Goal: Task Accomplishment & Management: Complete application form

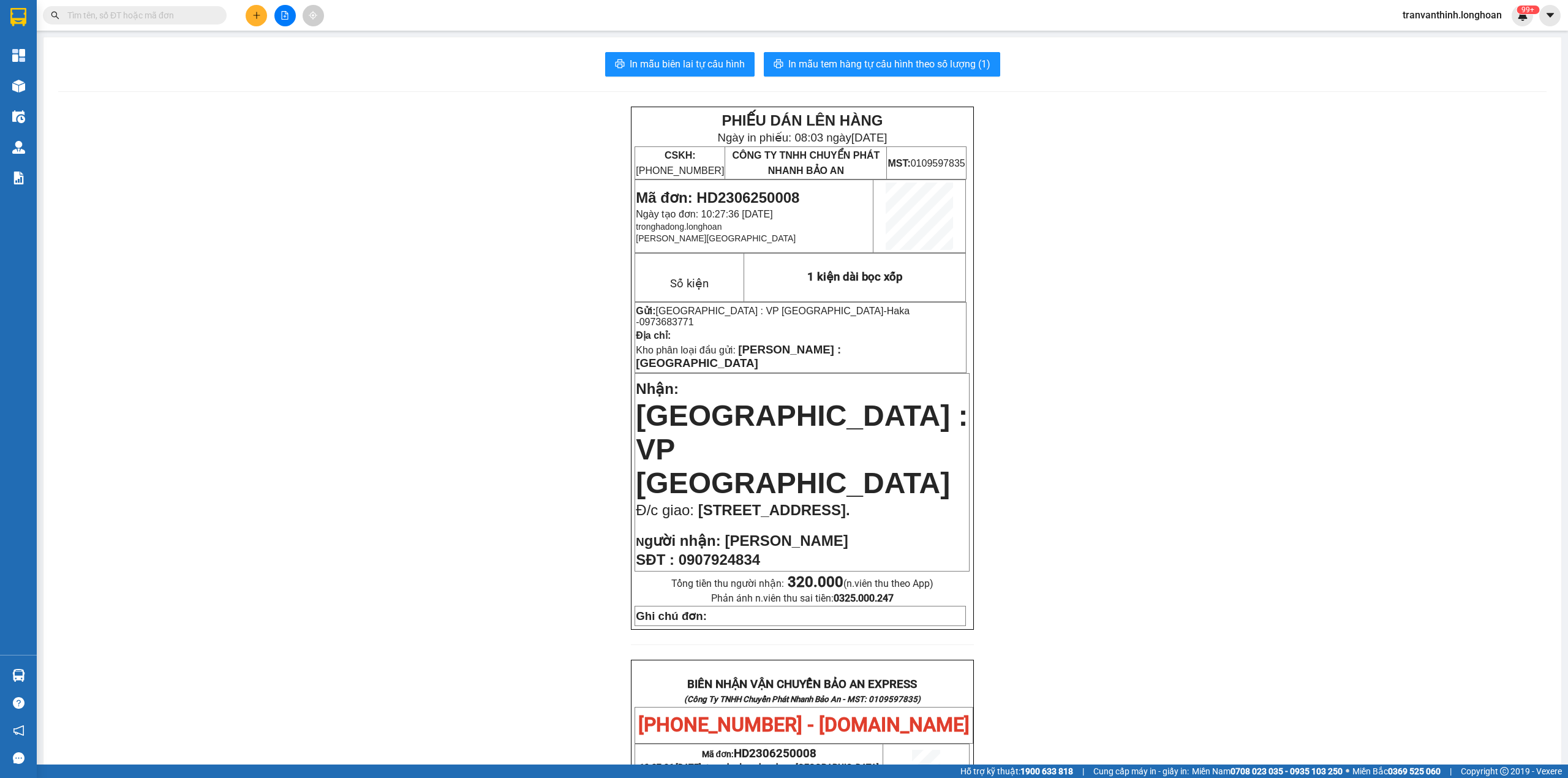
click at [163, 14] on input "text" at bounding box center [139, 15] width 145 height 14
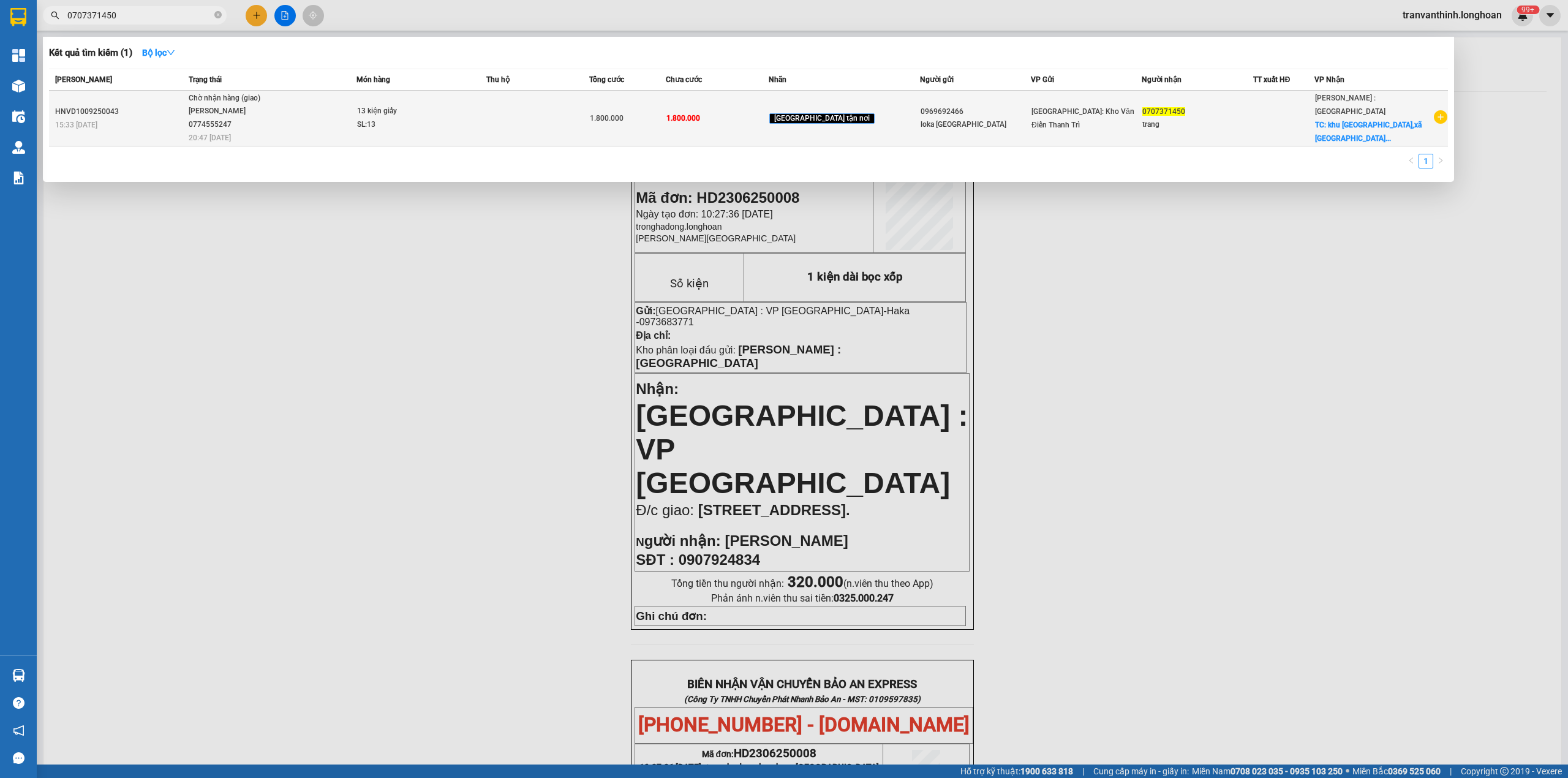
type input "0707371450"
click at [265, 123] on div "[PERSON_NAME] 0774555247" at bounding box center [234, 118] width 92 height 27
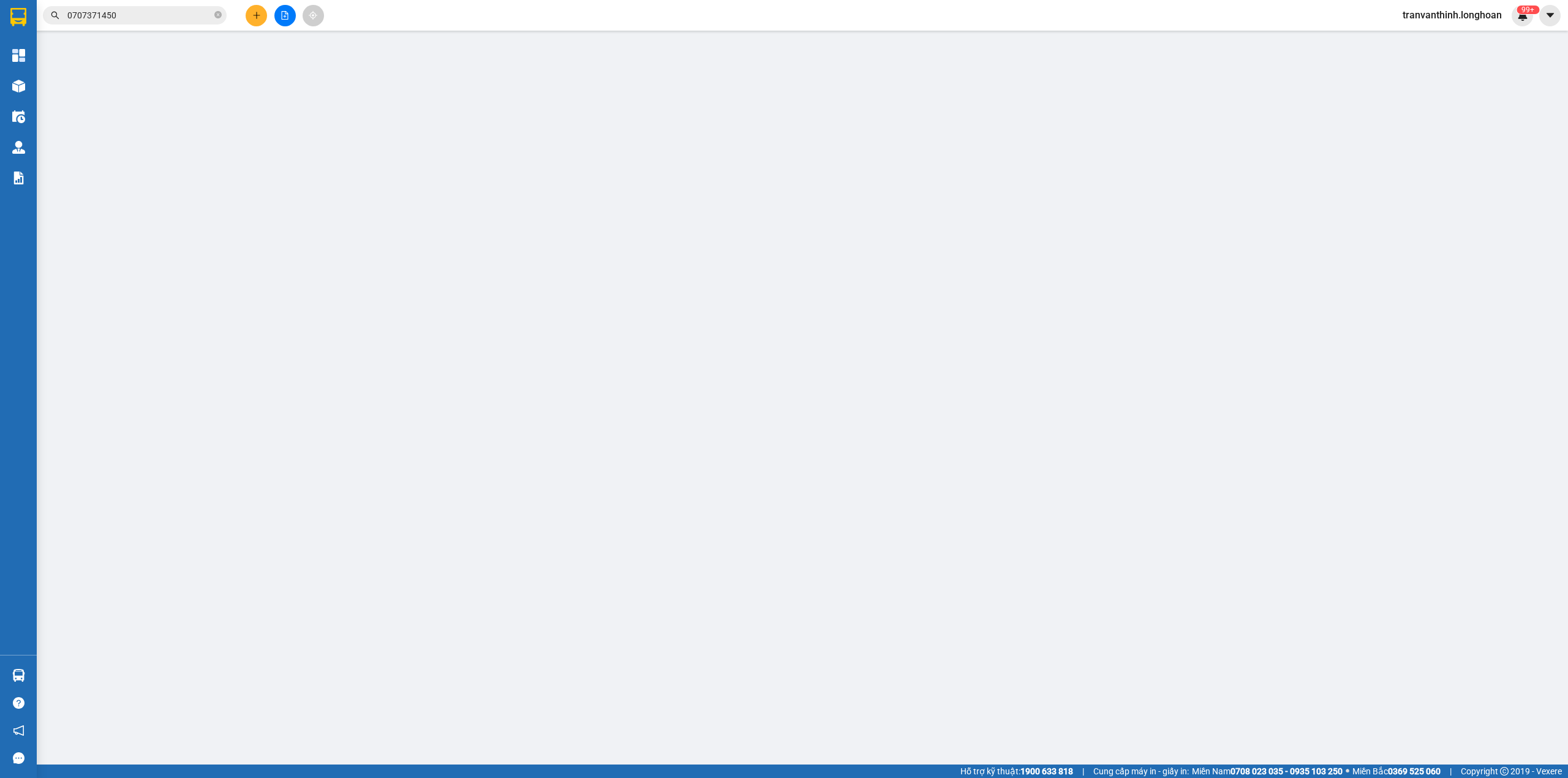
type input "0969692466"
type input "loka [GEOGRAPHIC_DATA]"
type input "0707371450"
type input "trang"
checkbox input "true"
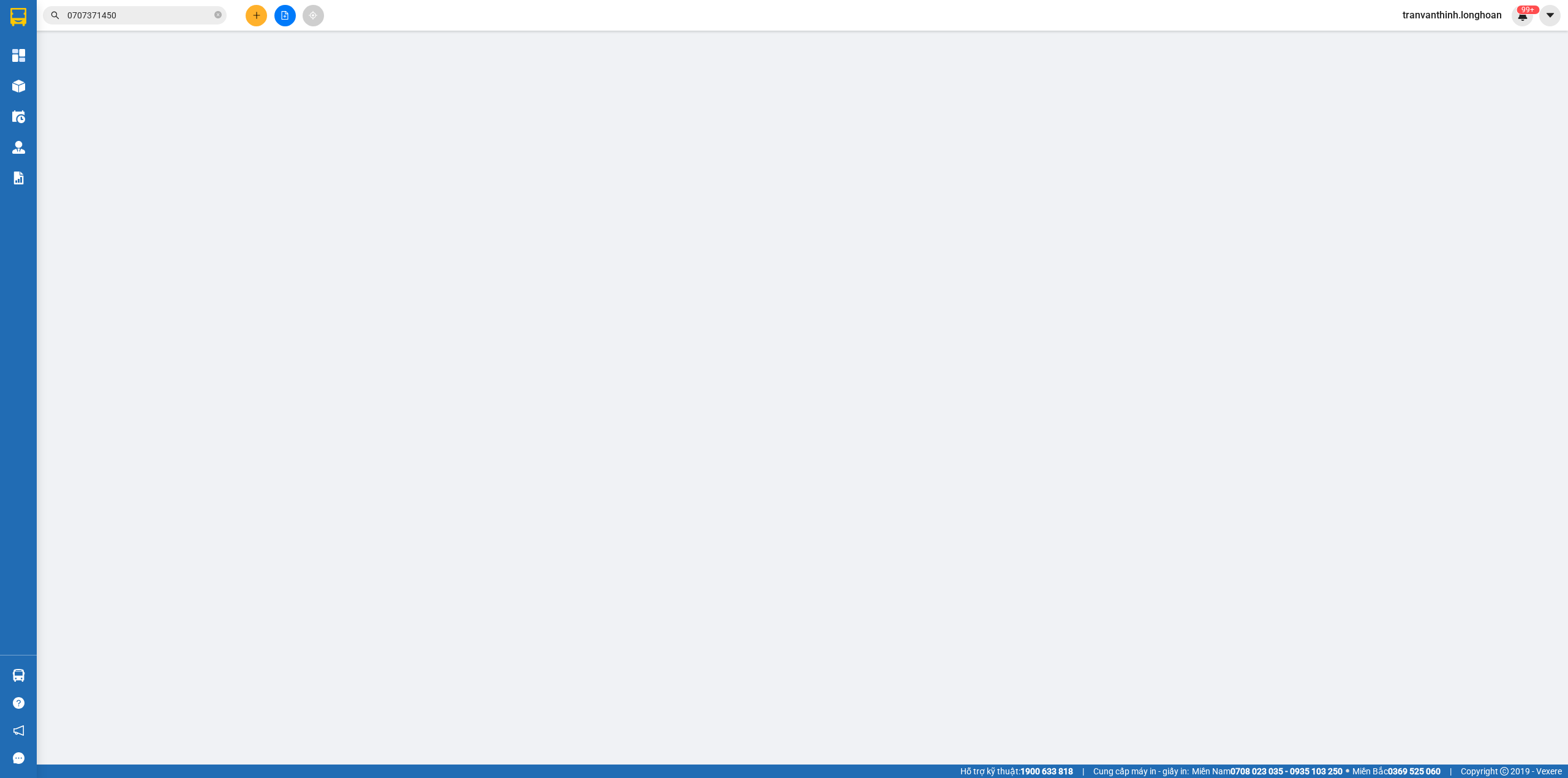
type input "khu [GEOGRAPHIC_DATA],xã [GEOGRAPHIC_DATA] và [GEOGRAPHIC_DATA], huyện [GEOGRAP…"
type input "hàng giao nguyên kiện, hư vỡ ko đền"
type input "1.800.000"
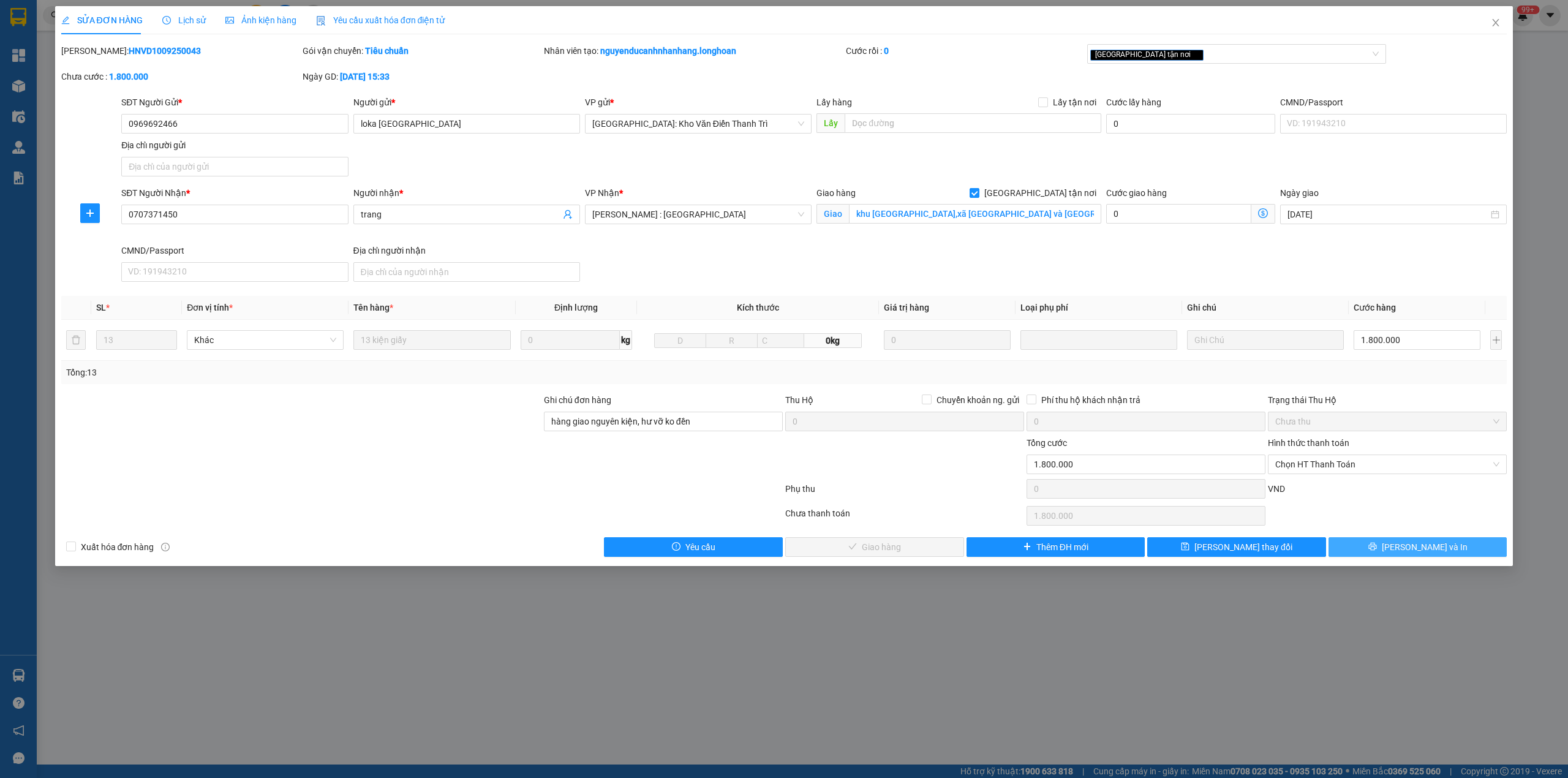
click at [1380, 543] on button "[PERSON_NAME] và In" at bounding box center [1418, 547] width 179 height 20
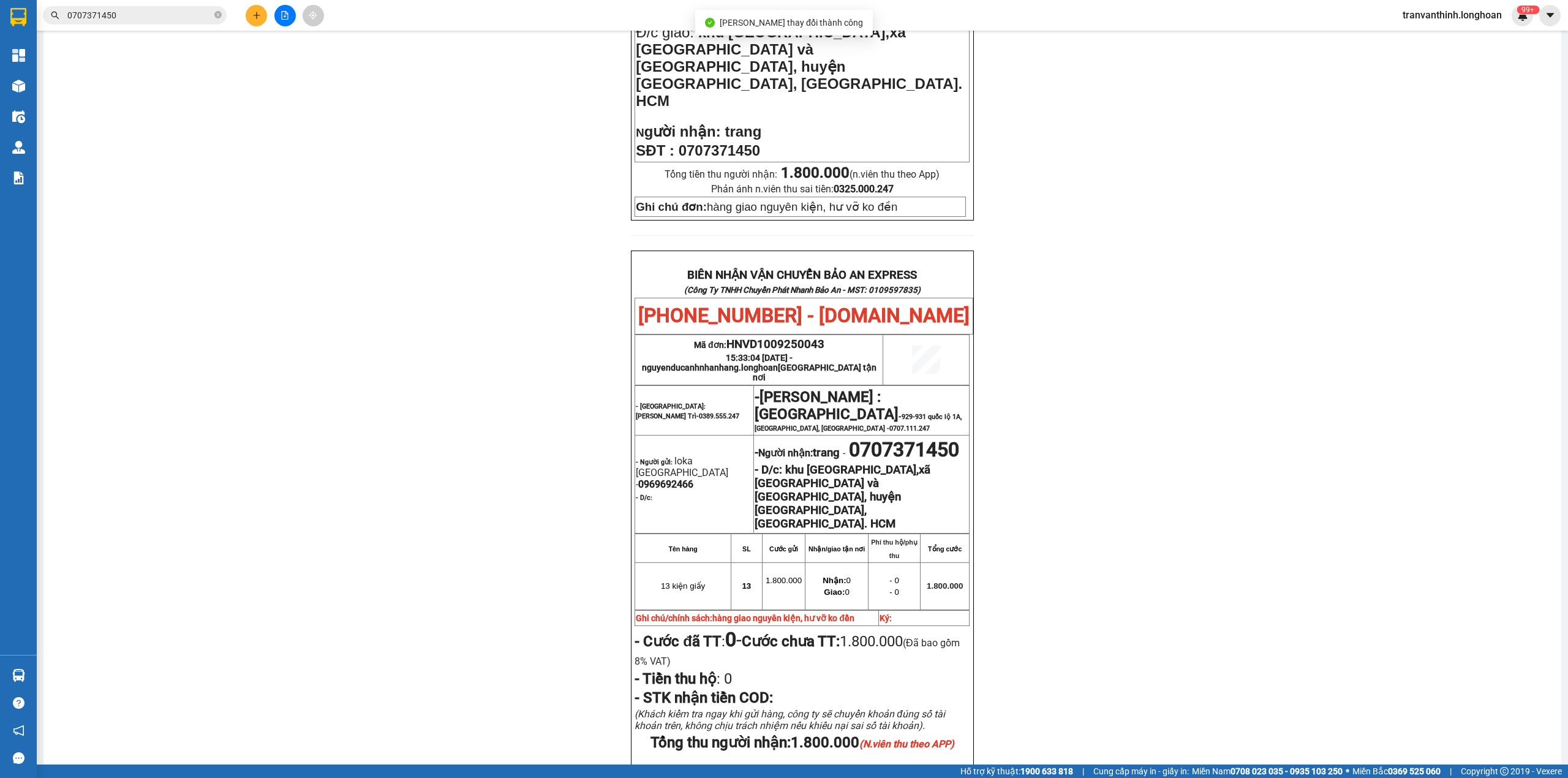
scroll to position [501, 0]
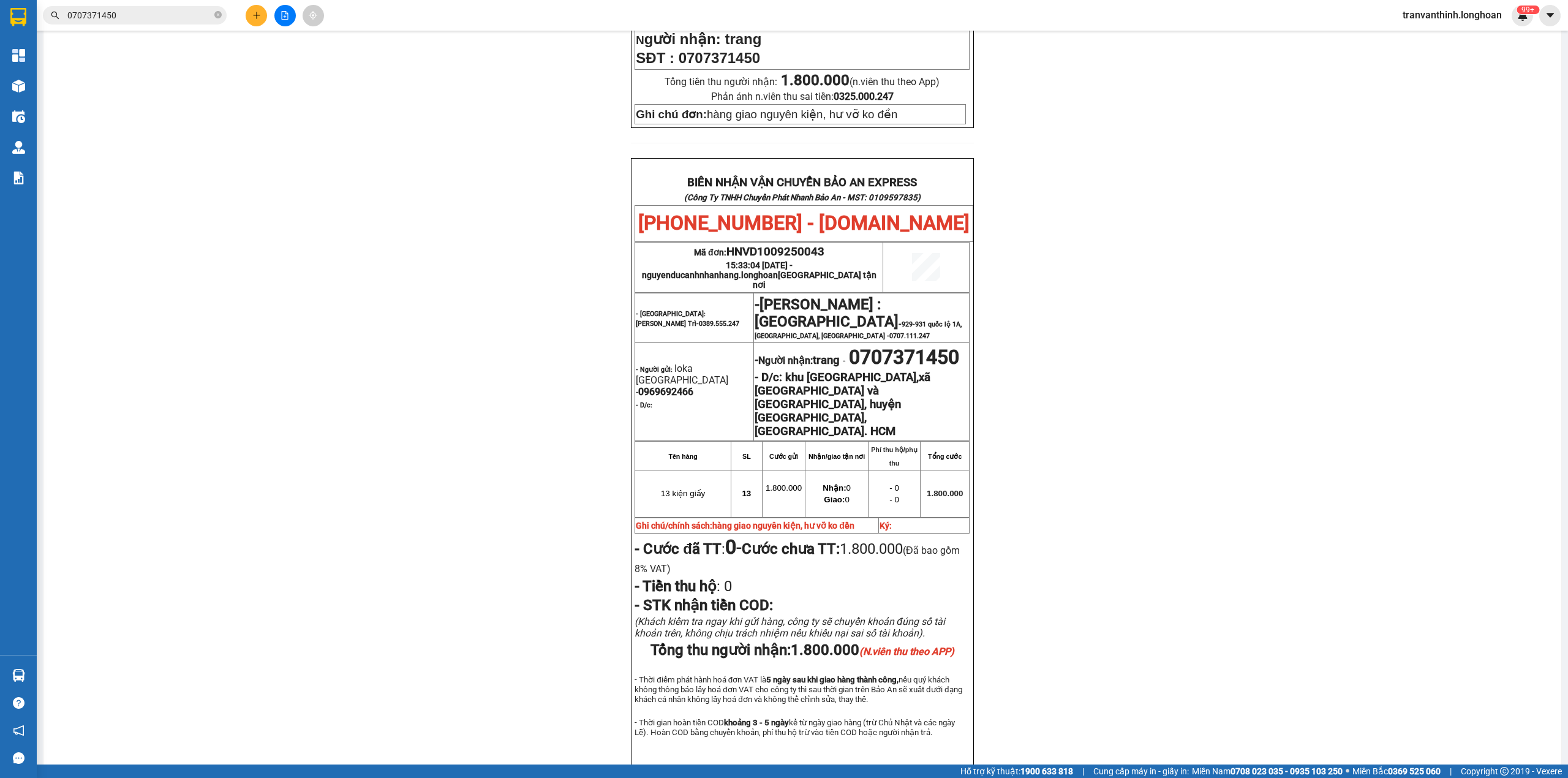
click at [161, 10] on input "0707371450" at bounding box center [139, 15] width 145 height 14
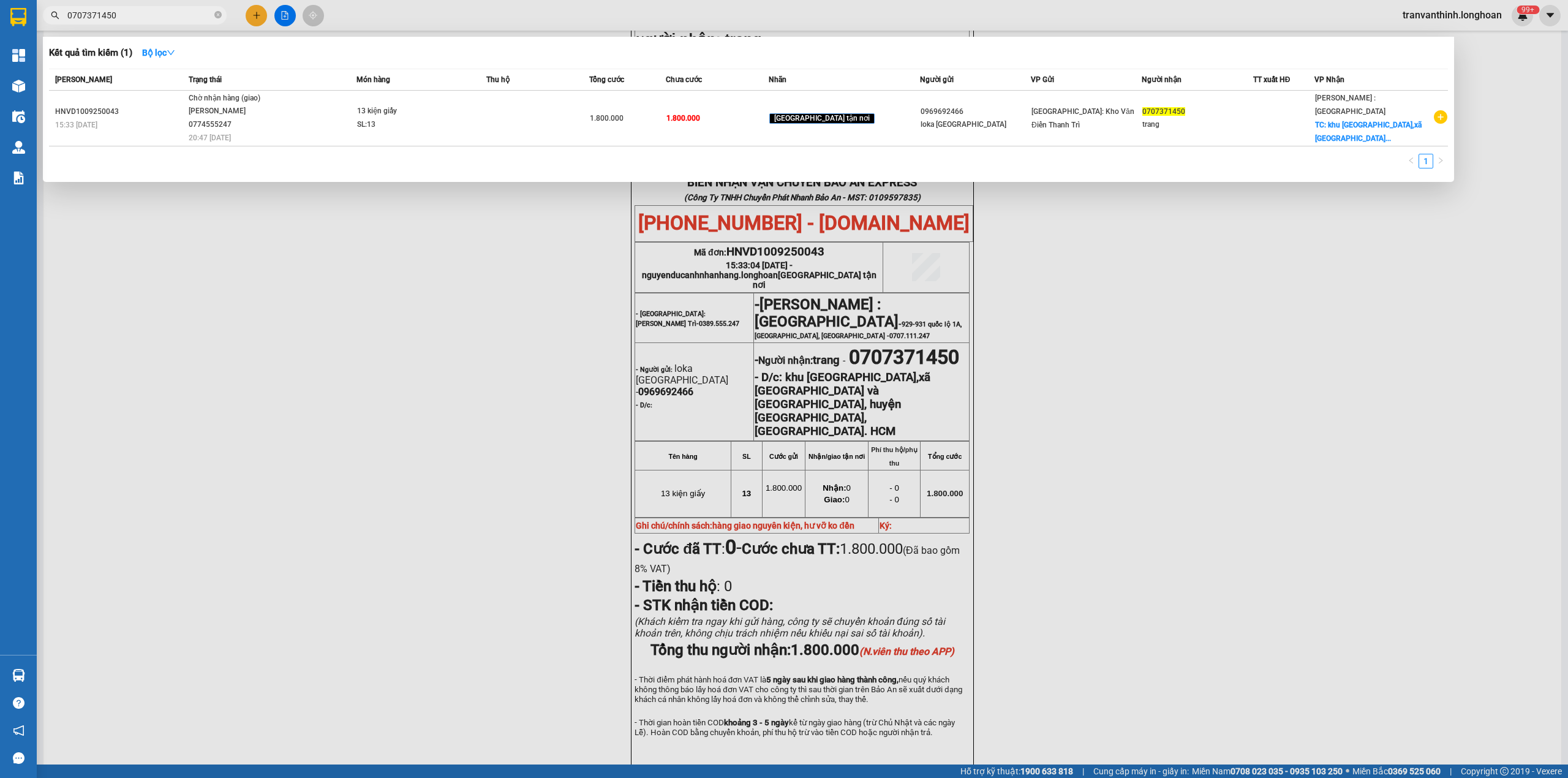
click at [162, 9] on input "0707371450" at bounding box center [139, 15] width 145 height 14
click at [167, 9] on input "0707371450" at bounding box center [139, 15] width 145 height 14
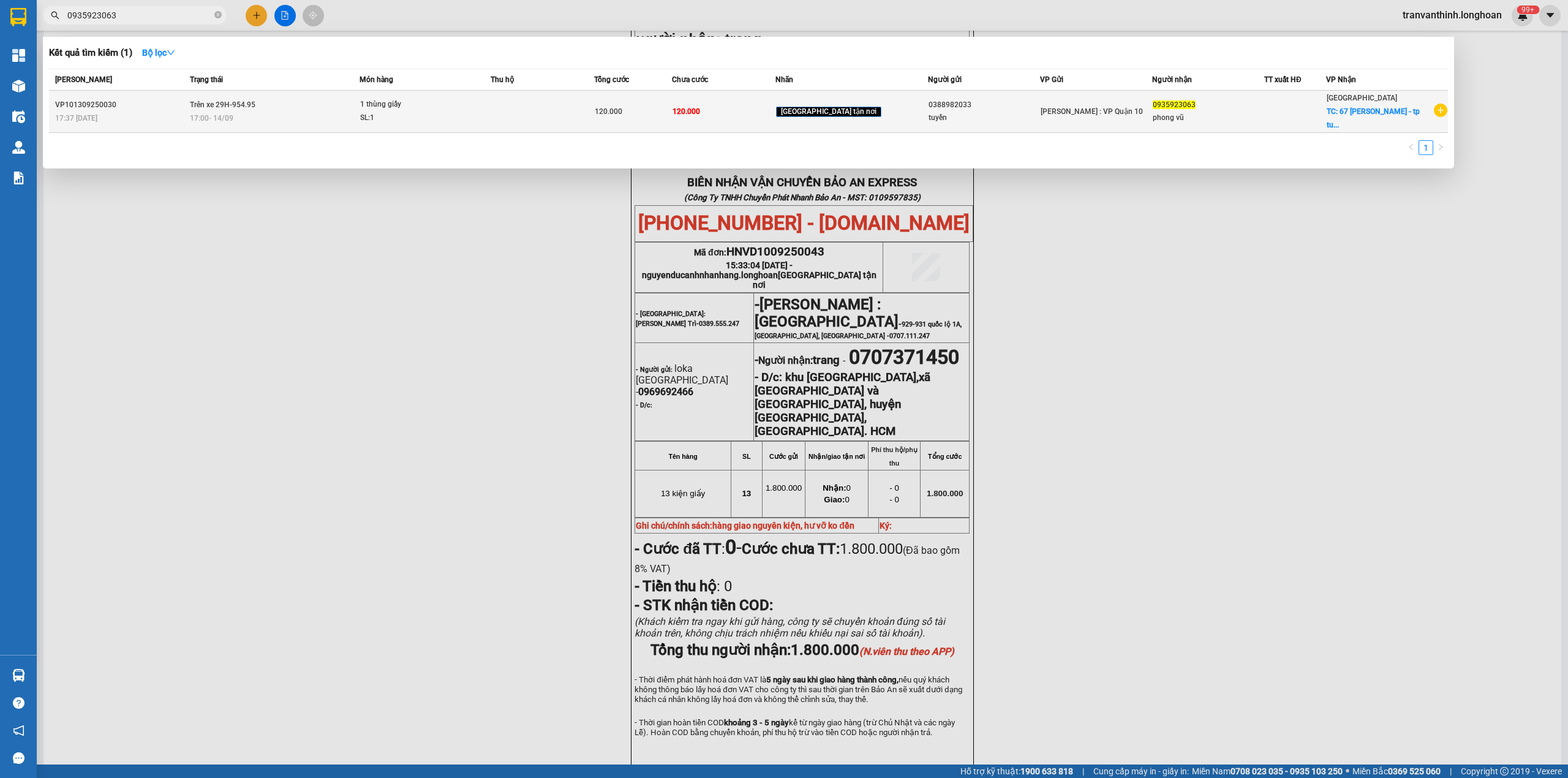
type input "0935923063"
click at [274, 91] on td "Trên xe 29H-954.95 17:00 [DATE]" at bounding box center [273, 111] width 173 height 42
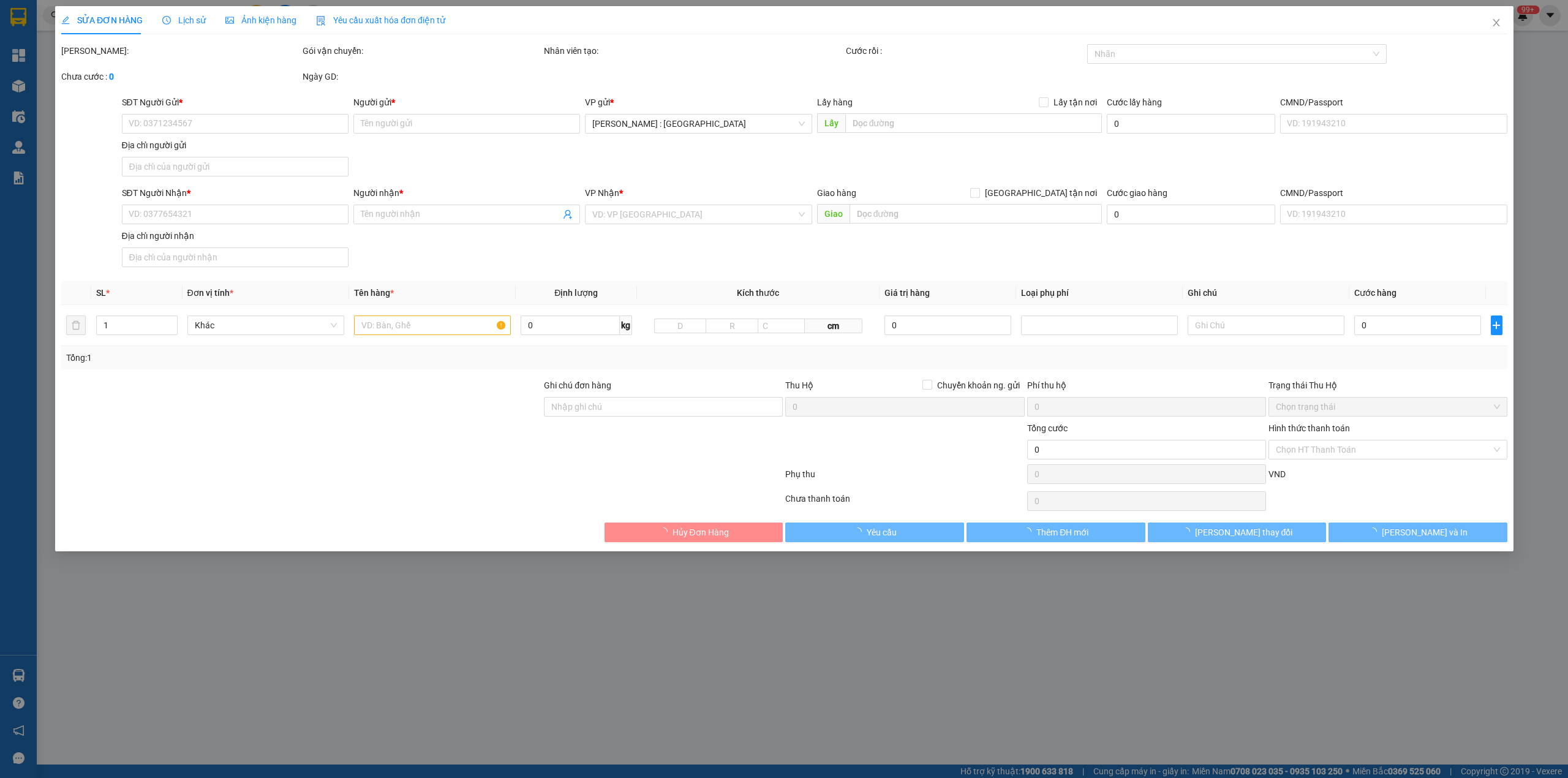
type input "0388982033"
type input "tuyền"
type input "0935923063"
type input "phong vũ"
checkbox input "true"
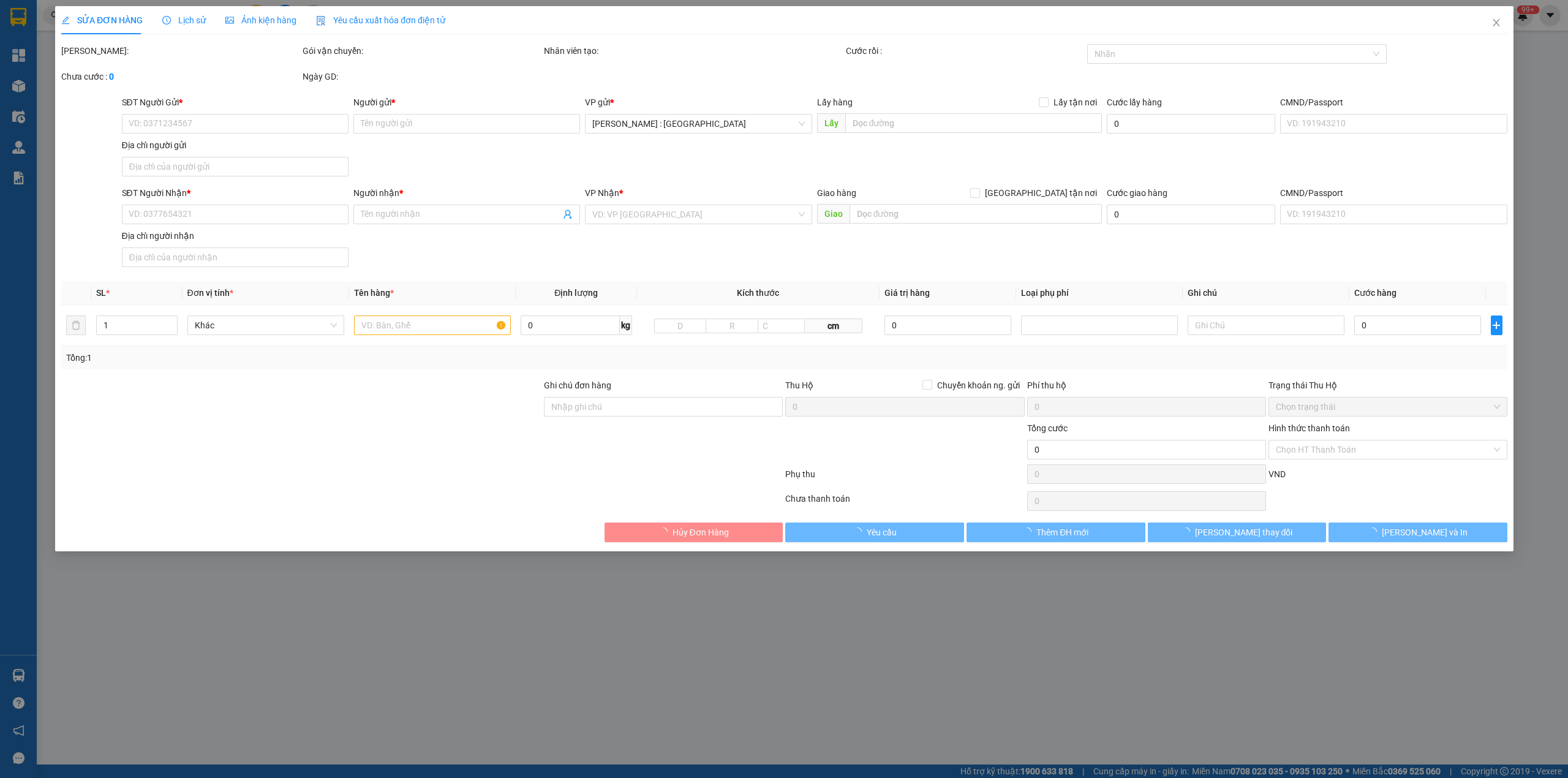
type input "67 [PERSON_NAME] - [GEOGRAPHIC_DATA]"
type input "hàng k bao bể vỡ hư hỏng"
type input "120.000"
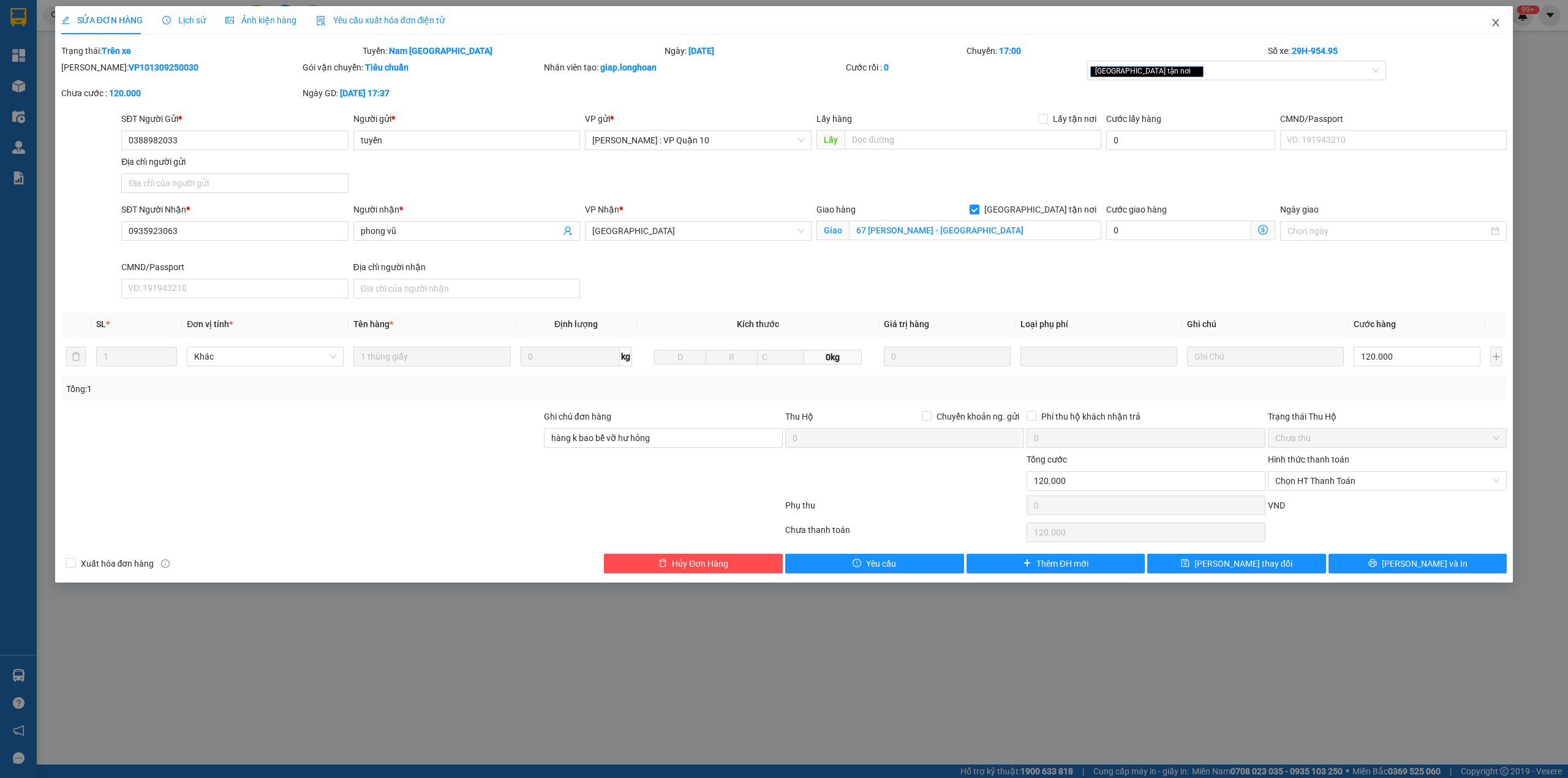
click at [1491, 18] on icon "close" at bounding box center [1495, 22] width 9 height 9
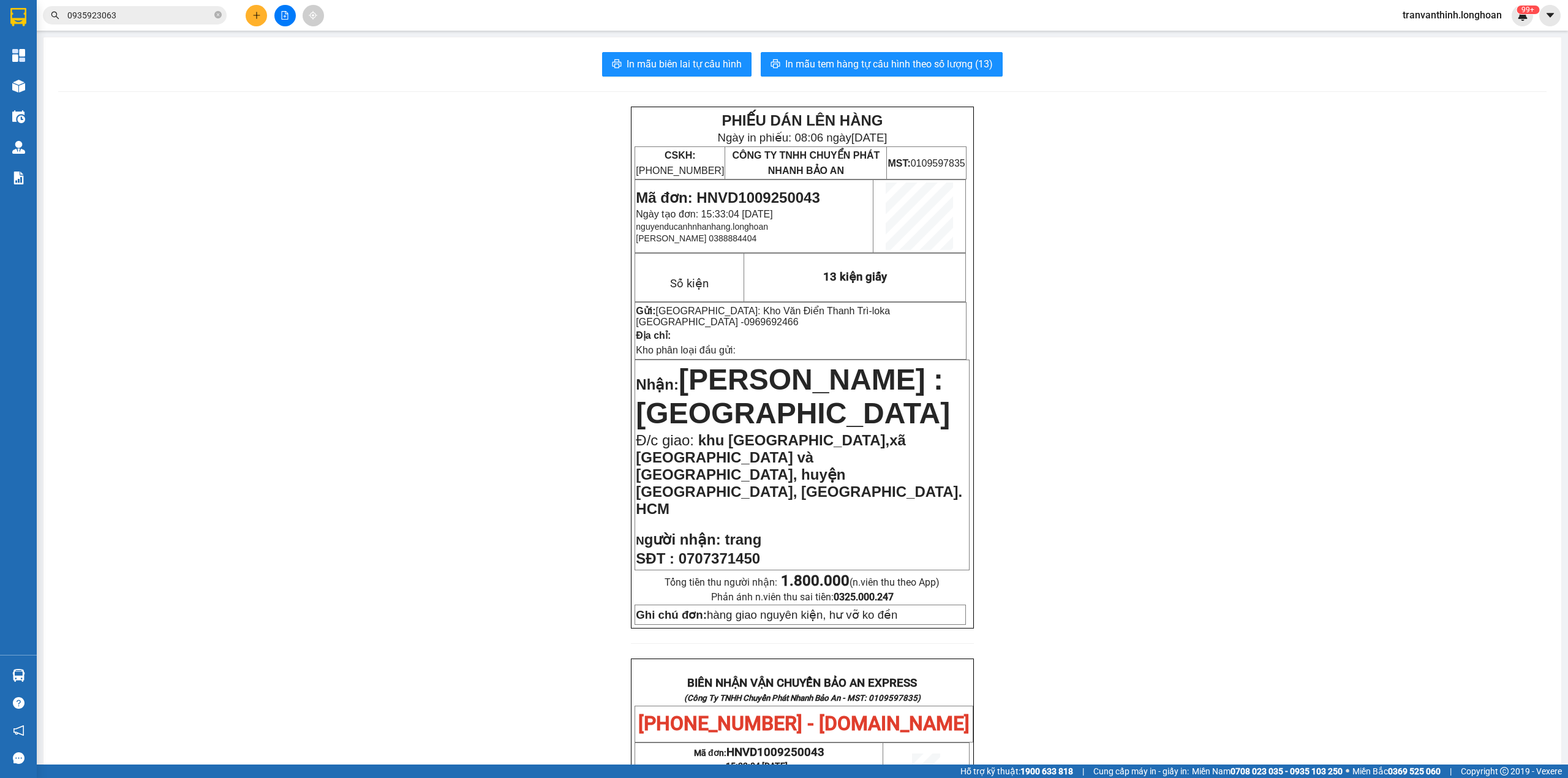
click at [138, 14] on input "0935923063" at bounding box center [139, 15] width 145 height 14
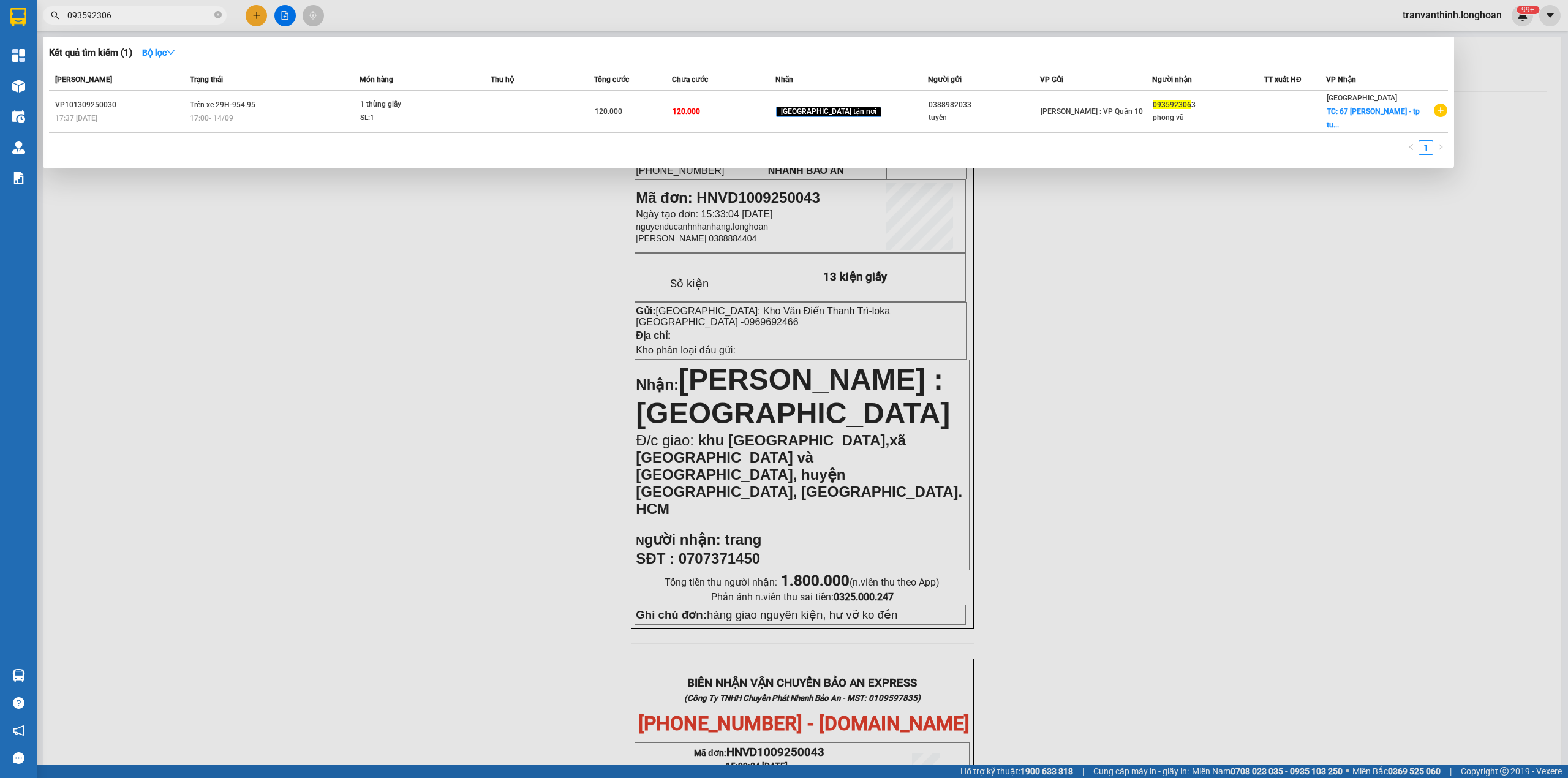
type input "0935923063"
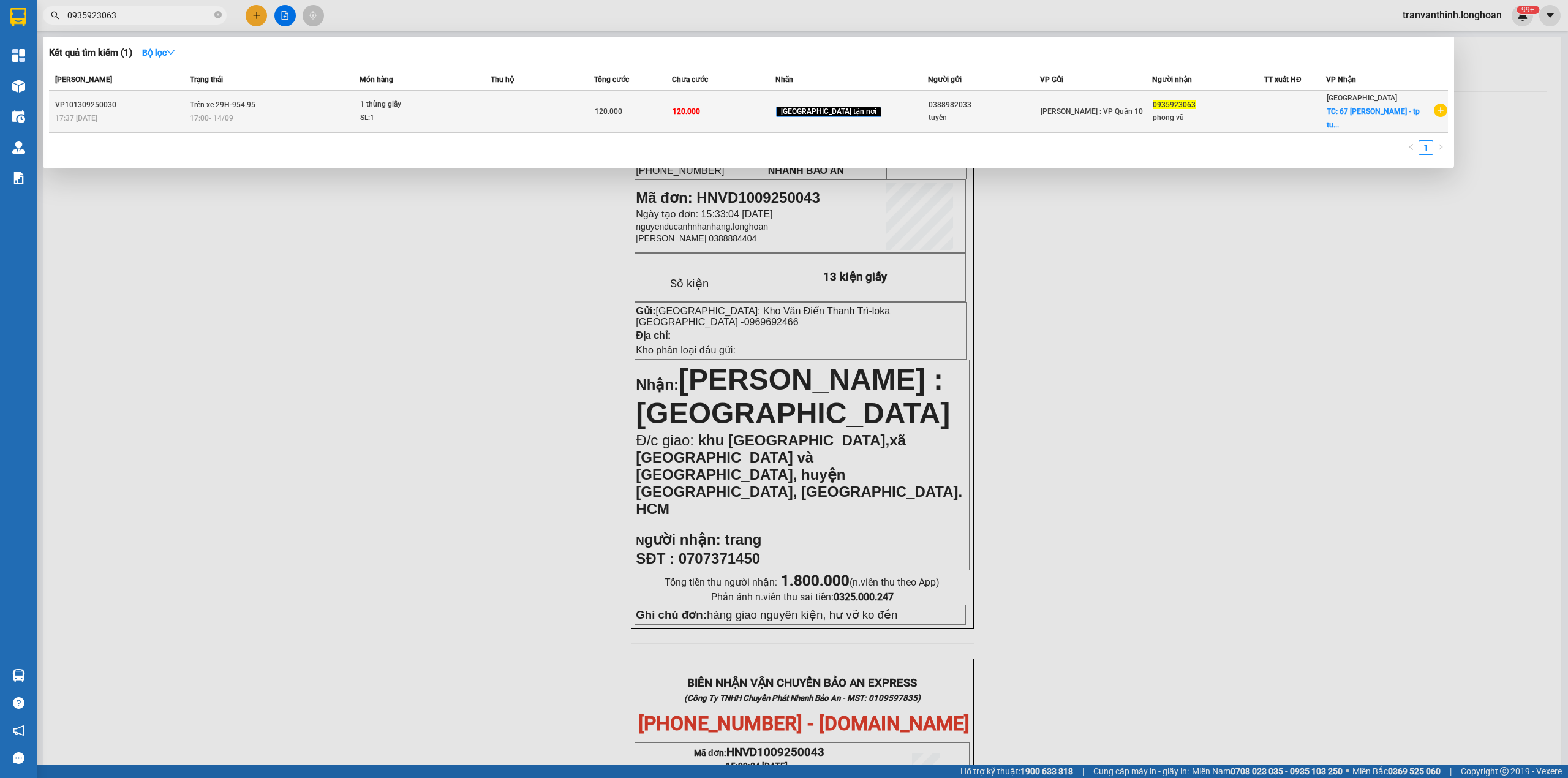
click at [186, 102] on div "VP101309250030" at bounding box center [120, 105] width 131 height 13
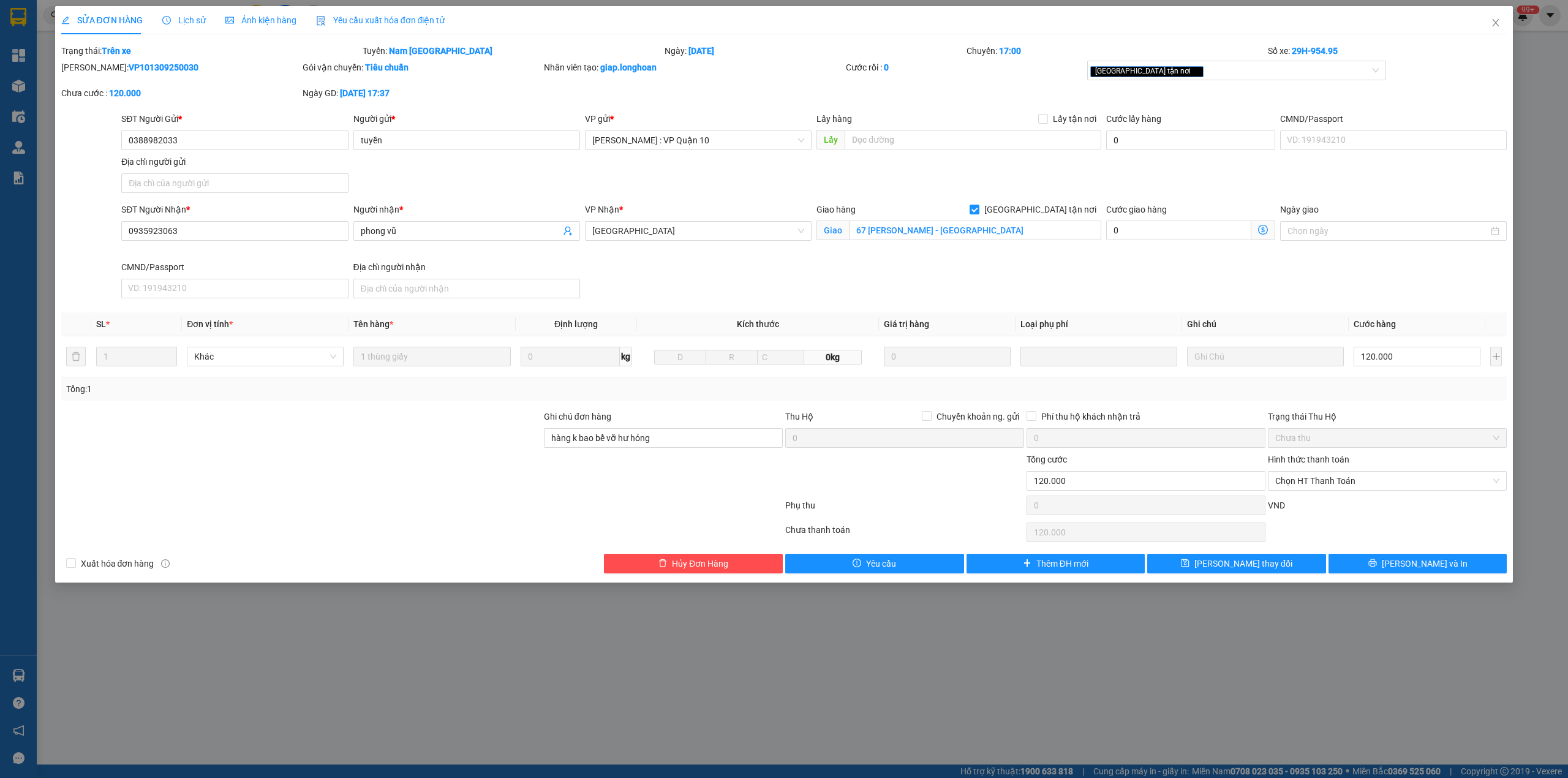
click at [186, 17] on span "Lịch sử" at bounding box center [184, 20] width 44 height 9
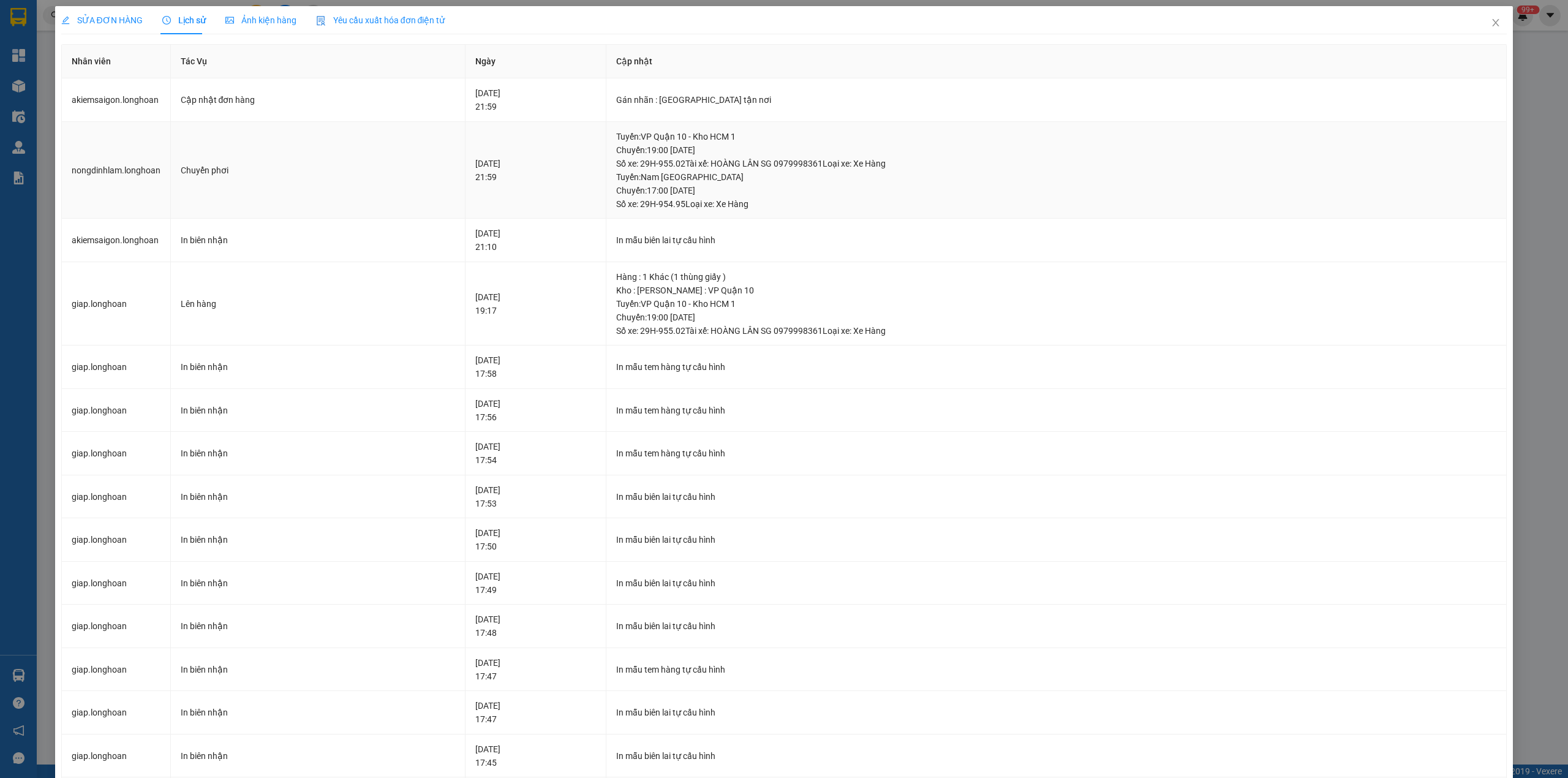
click at [722, 199] on div "Tuyến : Nam Trung Bắc QL1A Chuyến: 17:00 [DATE] Số xe: 29H-954.95 Loại xe: Xe H…" at bounding box center [1056, 190] width 881 height 40
click at [719, 197] on div "Tuyến : Nam Trung Bắc QL1A Chuyến: 17:00 [DATE] Số xe: 29H-954.95 Loại xe: Xe H…" at bounding box center [1056, 190] width 881 height 40
click at [718, 153] on div "Tuyến : VP Quận 10 - Kho HCM 1 Chuyến: 19:00 [DATE] Số xe: 29H-955.02 Tài xế: H…" at bounding box center [1056, 150] width 881 height 40
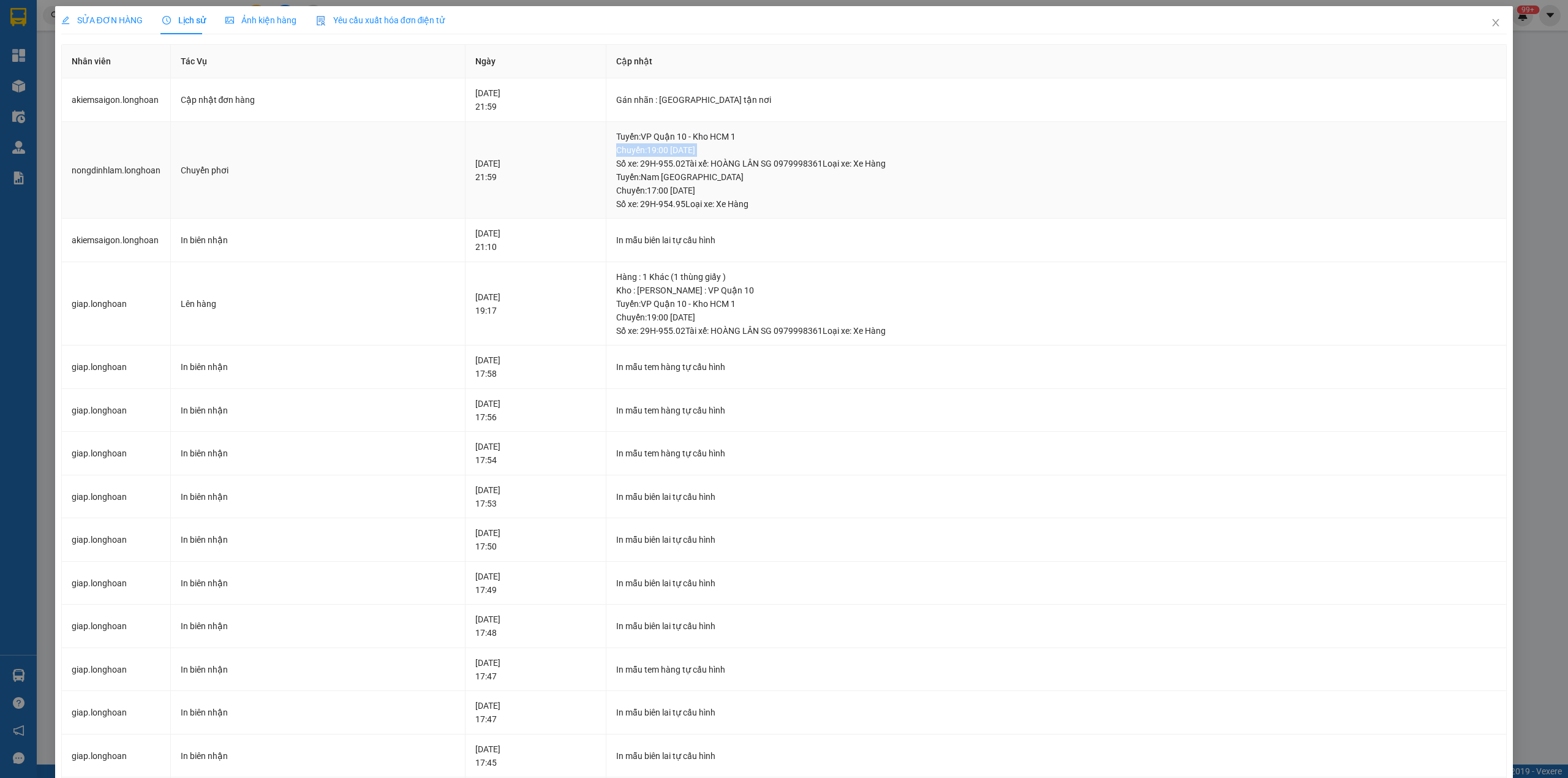
click at [718, 153] on div "Tuyến : VP Quận 10 - Kho HCM 1 Chuyến: 19:00 [DATE] Số xe: 29H-955.02 Tài xế: H…" at bounding box center [1056, 150] width 881 height 40
click at [1491, 22] on icon "close" at bounding box center [1495, 22] width 9 height 9
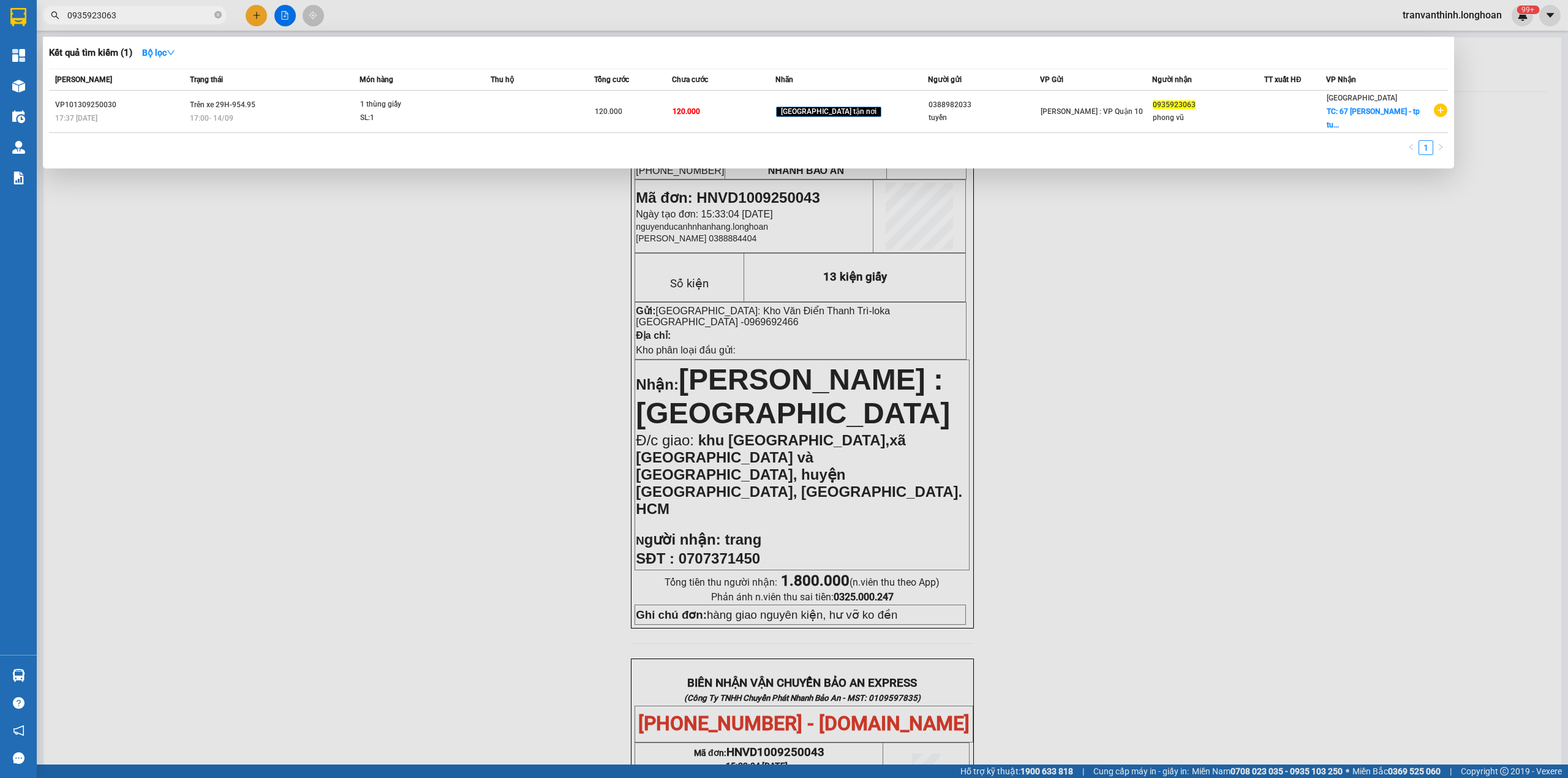
click at [190, 18] on input "0935923063" at bounding box center [139, 15] width 145 height 14
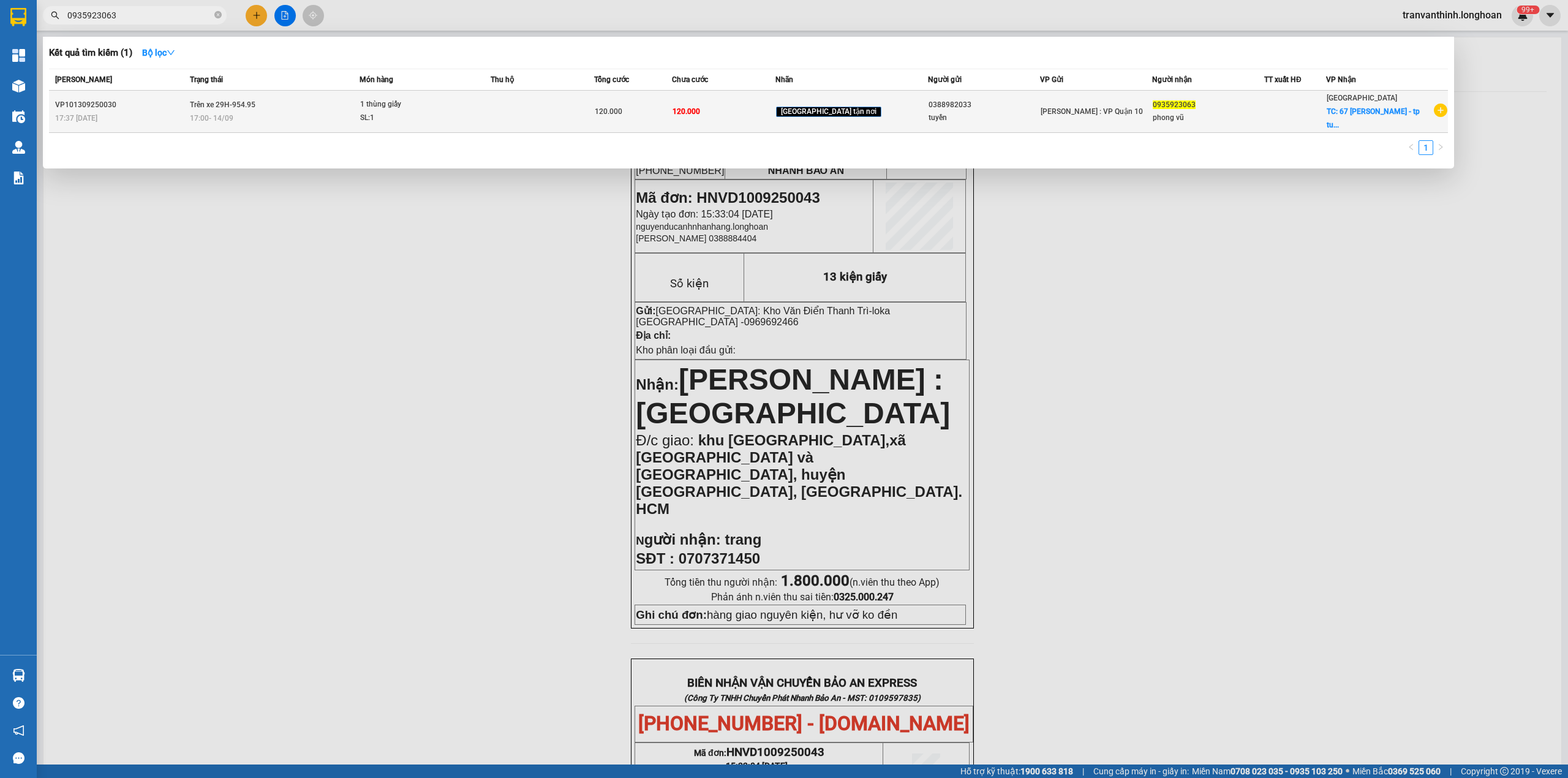
click at [248, 118] on div "17:00 [DATE]" at bounding box center [274, 119] width 169 height 14
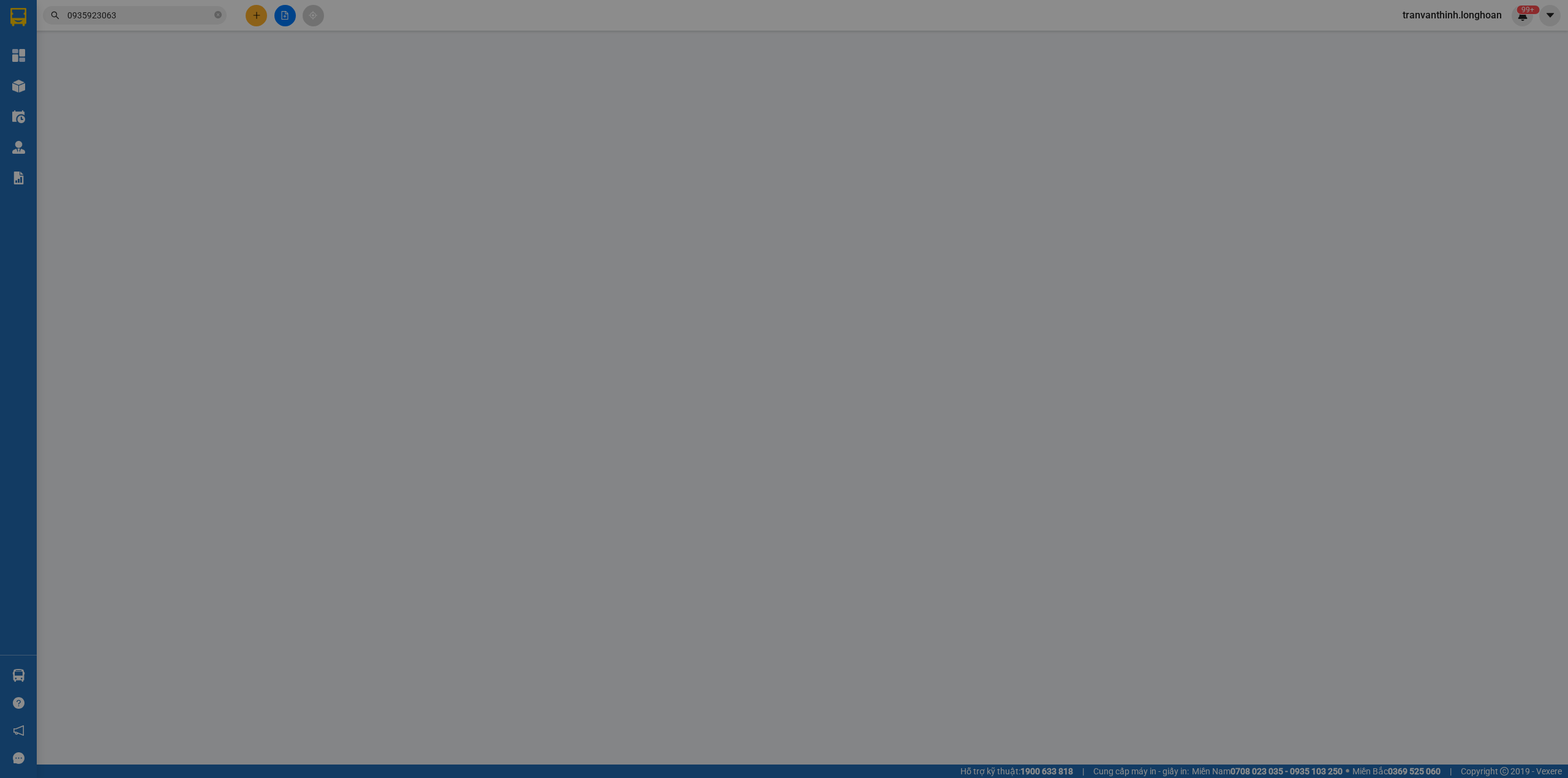
type input "0388982033"
type input "tuyền"
type input "0935923063"
type input "phong vũ"
checkbox input "true"
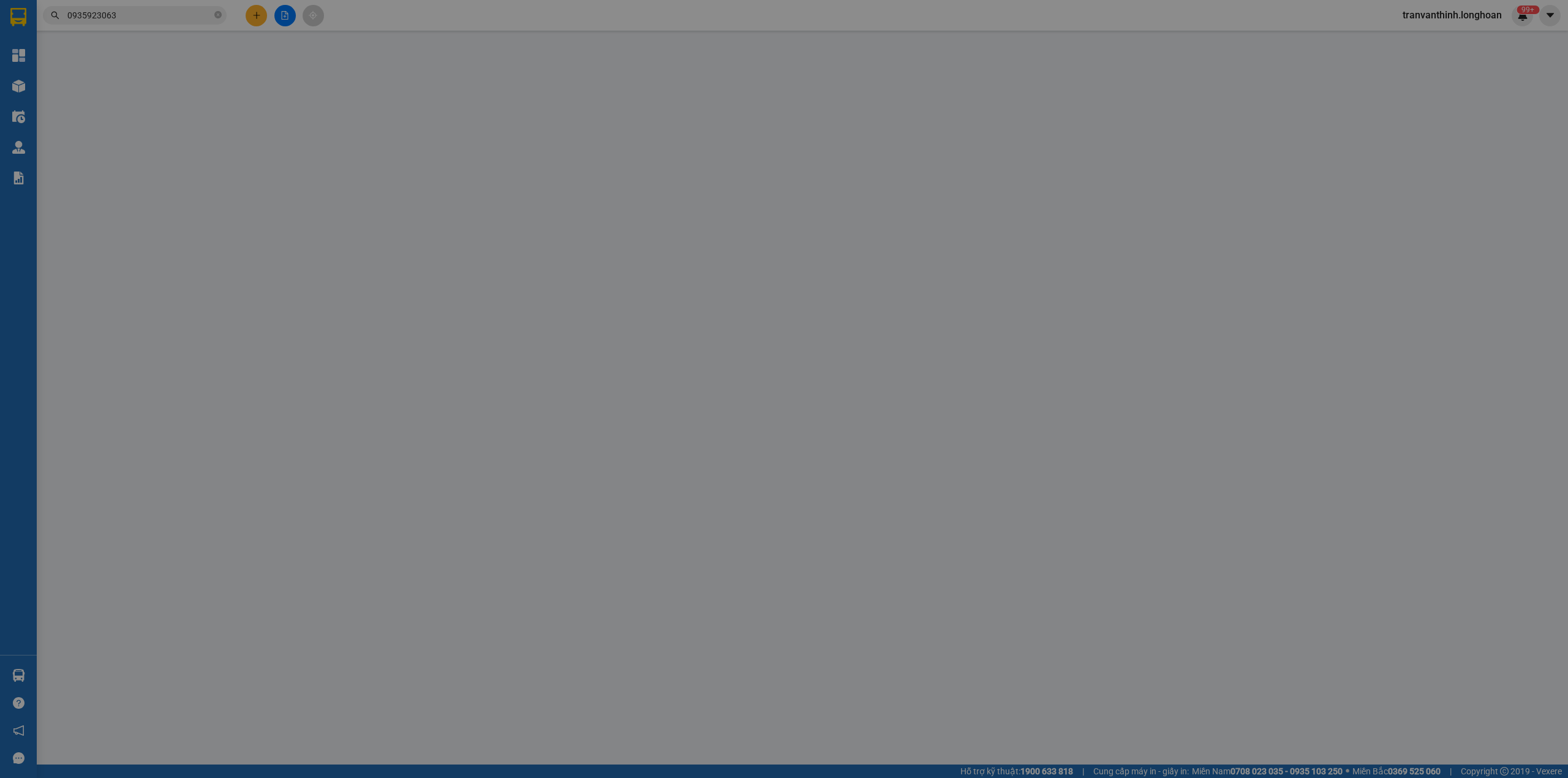
type input "67 [PERSON_NAME] - [GEOGRAPHIC_DATA]"
type input "hàng k bao bể vỡ hư hỏng"
type input "120.000"
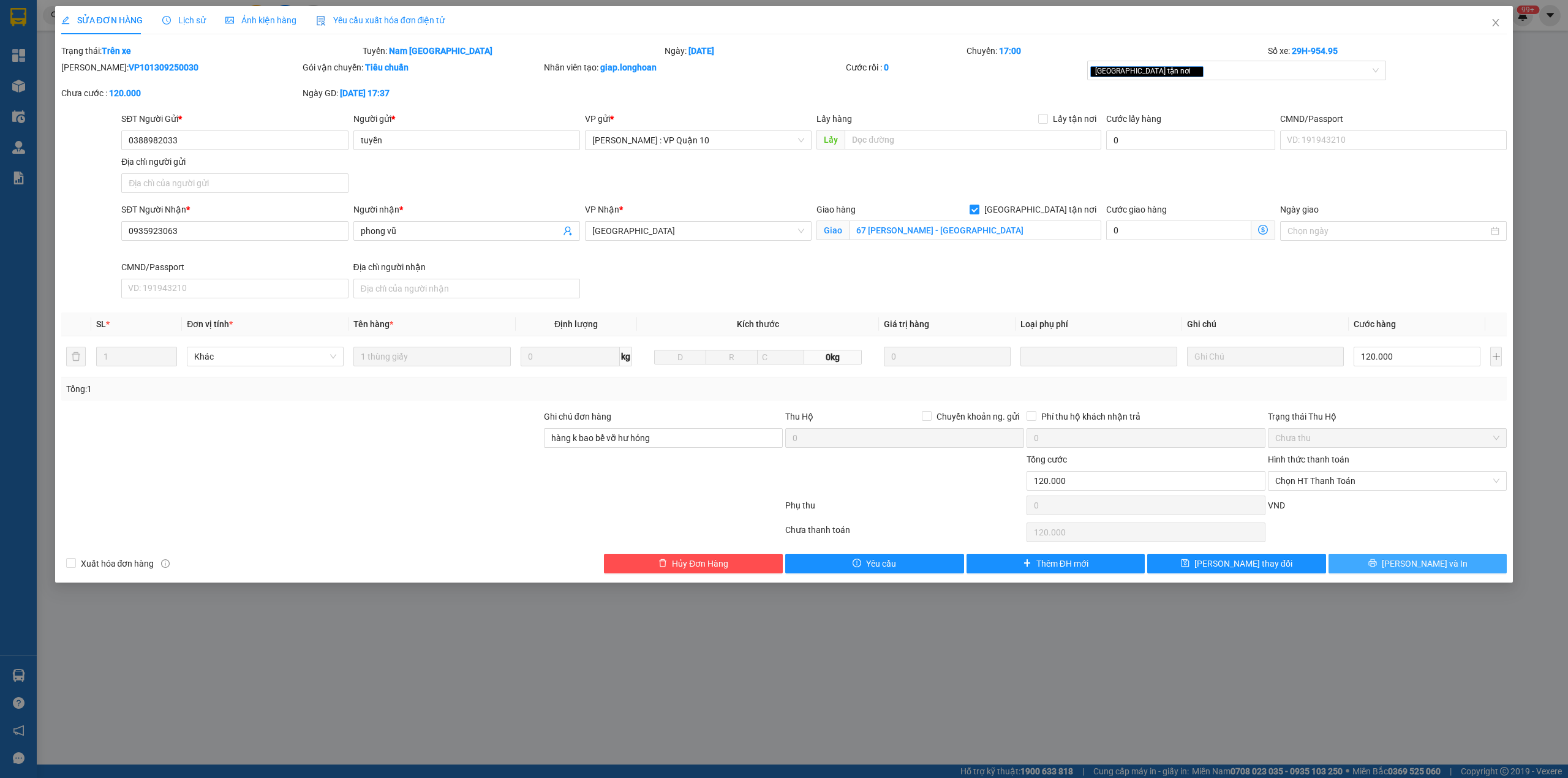
click at [1439, 571] on span "[PERSON_NAME] và In" at bounding box center [1425, 564] width 86 height 14
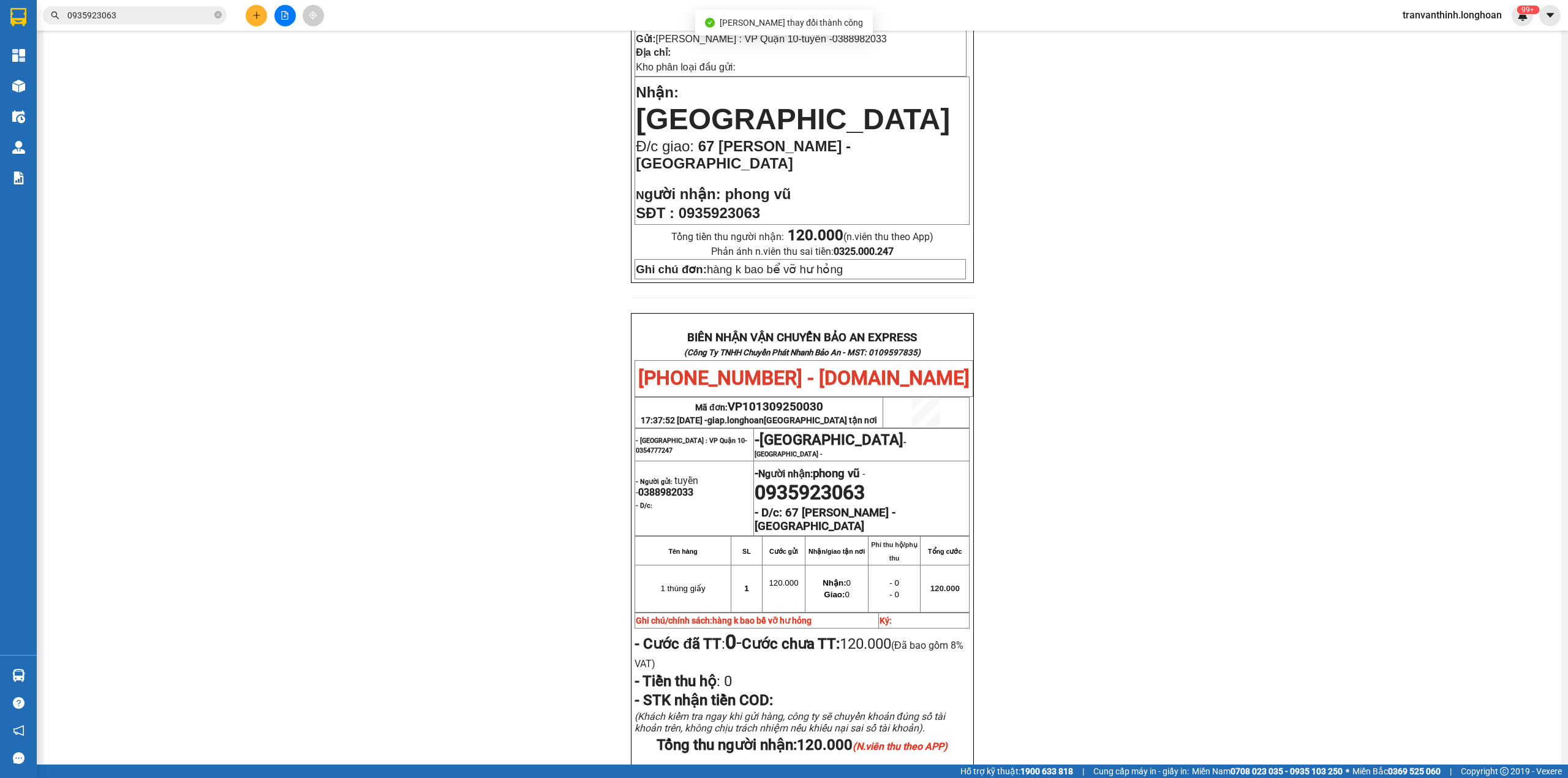
scroll to position [414, 0]
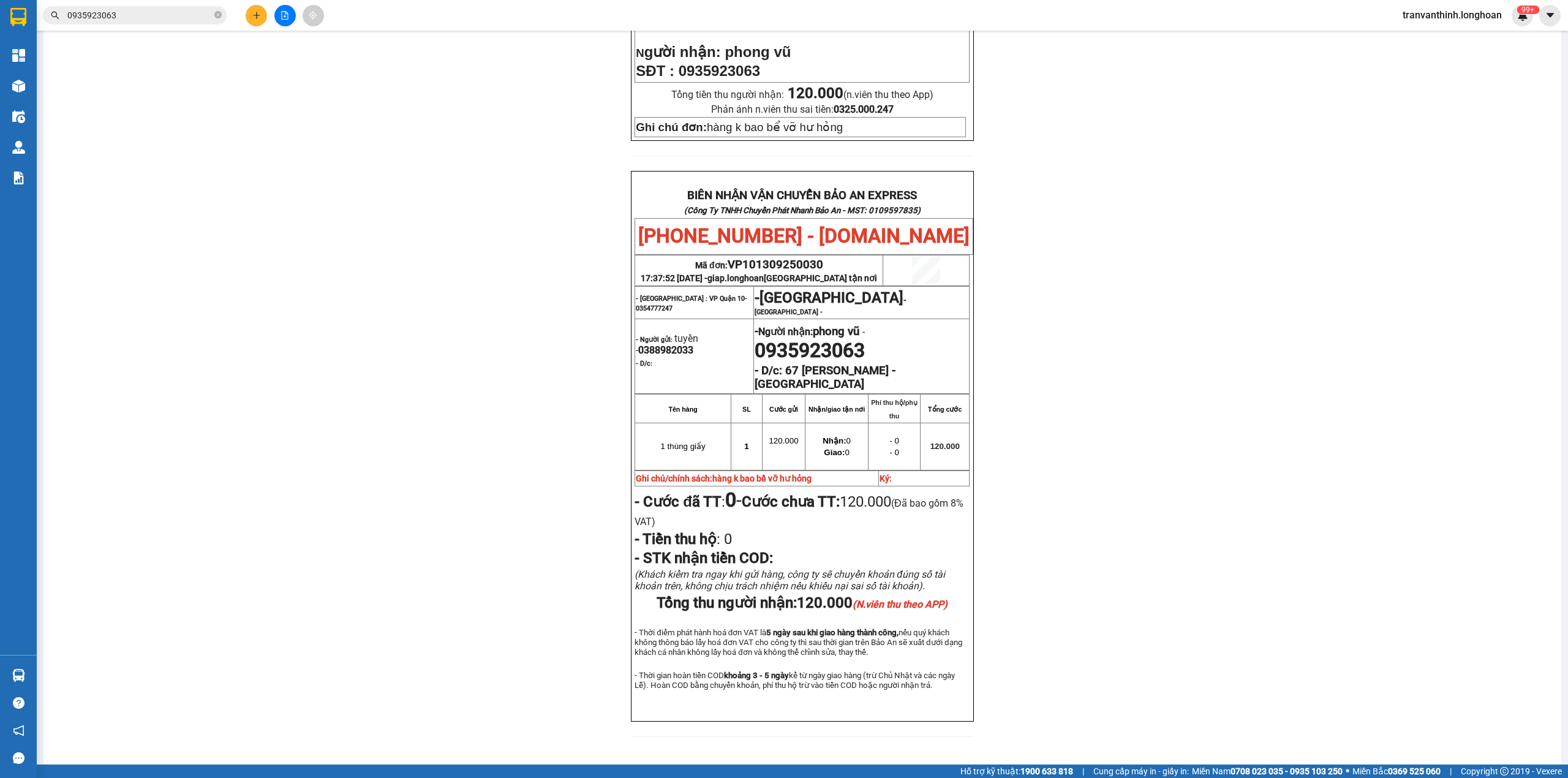
click at [327, 525] on div "PHIẾU DÁN LÊN HÀNG Ngày in phiếu: 08:06 [DATE] CSKH: [PHONE_NUMBER] CÔNG TY TNH…" at bounding box center [802, 222] width 1489 height 1059
click at [470, 314] on div "PHIẾU DÁN LÊN HÀNG Ngày in phiếu: 08:06 [DATE] CSKH: [PHONE_NUMBER] CÔNG TY TNH…" at bounding box center [802, 222] width 1489 height 1059
